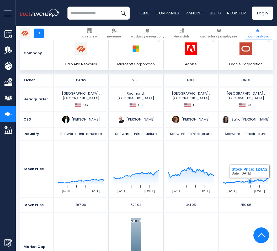
scroll to position [93, 0]
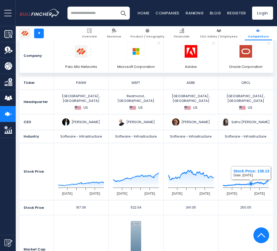
click at [184, 32] on img at bounding box center [181, 30] width 5 height 5
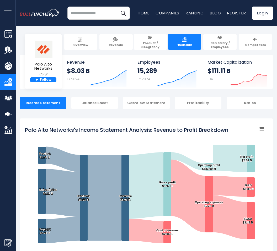
click at [37, 12] on img "Go to homepage" at bounding box center [40, 13] width 40 height 8
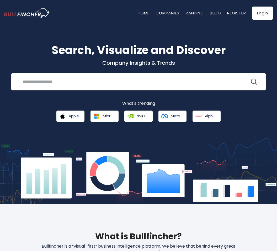
click at [56, 82] on input "search" at bounding box center [134, 82] width 230 height 10
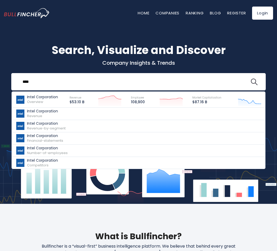
type input "****"
click at [44, 102] on div "Intel Corporation Overview" at bounding box center [42, 99] width 31 height 9
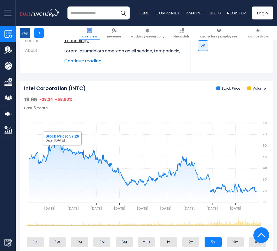
scroll to position [128, 0]
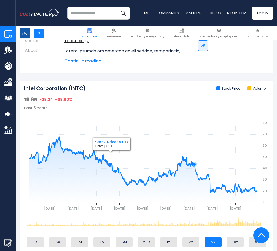
click at [194, 127] on rect "gh" at bounding box center [146, 162] width 244 height 105
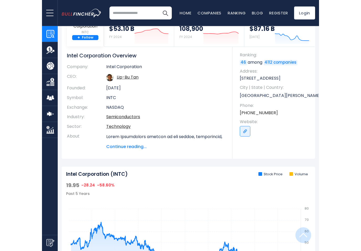
scroll to position [0, 0]
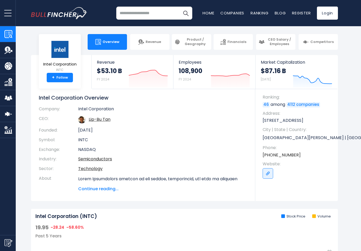
click at [4, 13] on button "open menu" at bounding box center [8, 13] width 16 height 26
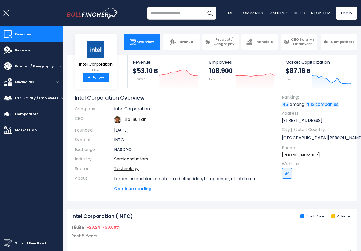
click at [24, 115] on span "Competitors" at bounding box center [26, 114] width 23 height 6
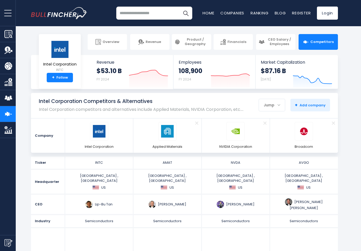
click at [7, 11] on button "open menu" at bounding box center [8, 13] width 16 height 26
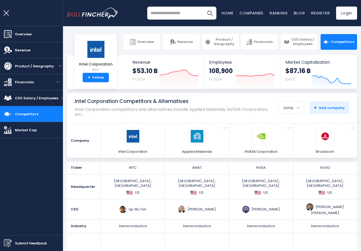
click at [224, 14] on link "Home" at bounding box center [228, 13] width 12 height 6
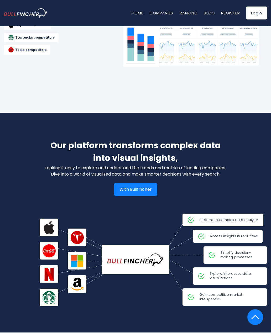
scroll to position [647, 0]
click at [224, 251] on span "Gain competitive market intelligence" at bounding box center [224, 296] width 84 height 17
click at [228, 251] on span "Gain competitive market intelligence" at bounding box center [224, 296] width 84 height 17
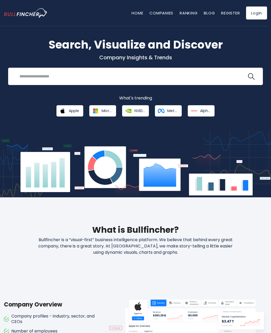
scroll to position [0, 0]
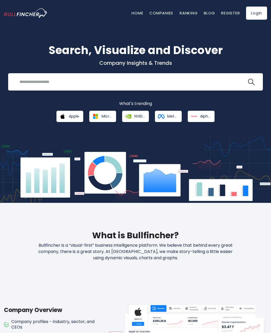
click at [50, 78] on input "search" at bounding box center [131, 82] width 230 height 10
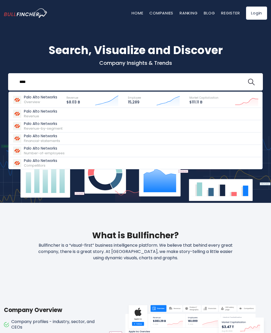
type input "****"
click at [251, 82] on button at bounding box center [251, 82] width 7 height 7
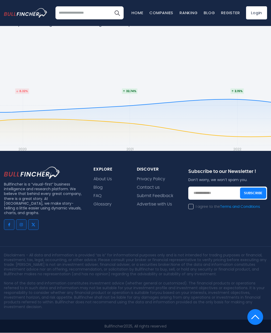
scroll to position [292, 0]
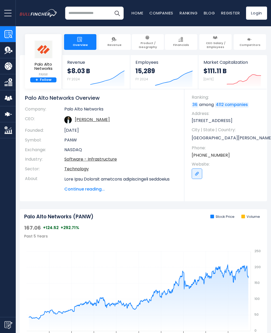
click at [247, 41] on img at bounding box center [249, 39] width 5 height 5
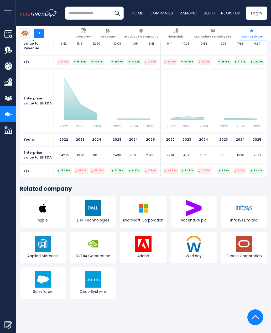
scroll to position [2811, 0]
click at [44, 235] on img at bounding box center [43, 243] width 16 height 16
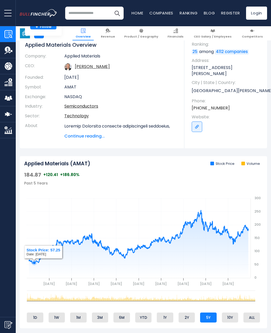
scroll to position [52, 0]
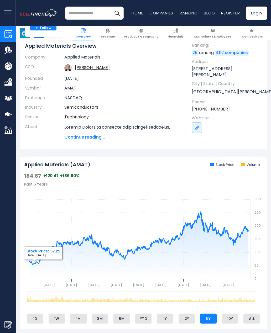
click at [252, 33] on img at bounding box center [252, 30] width 5 height 5
click at [251, 33] on img at bounding box center [252, 30] width 5 height 5
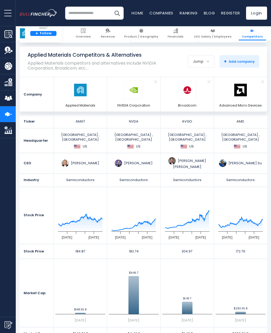
scroll to position [54, 0]
click at [192, 102] on link "Broadcom" at bounding box center [187, 94] width 18 height 27
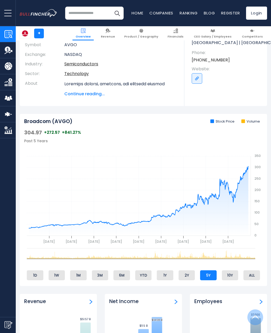
scroll to position [98, 0]
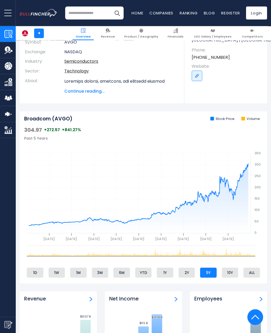
click at [83, 271] on li "1M" at bounding box center [78, 273] width 17 height 10
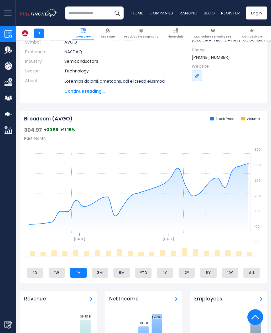
scroll to position [98, 0]
click at [101, 270] on li "3M" at bounding box center [100, 273] width 17 height 10
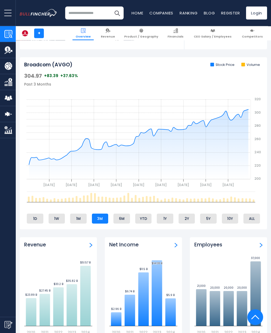
scroll to position [152, 0]
click at [230, 218] on li "10Y" at bounding box center [230, 218] width 17 height 10
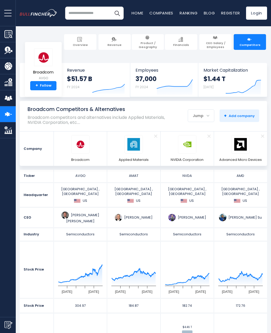
click at [205, 117] on div "Jump" at bounding box center [201, 115] width 26 height 11
